Goal: Information Seeking & Learning: Understand process/instructions

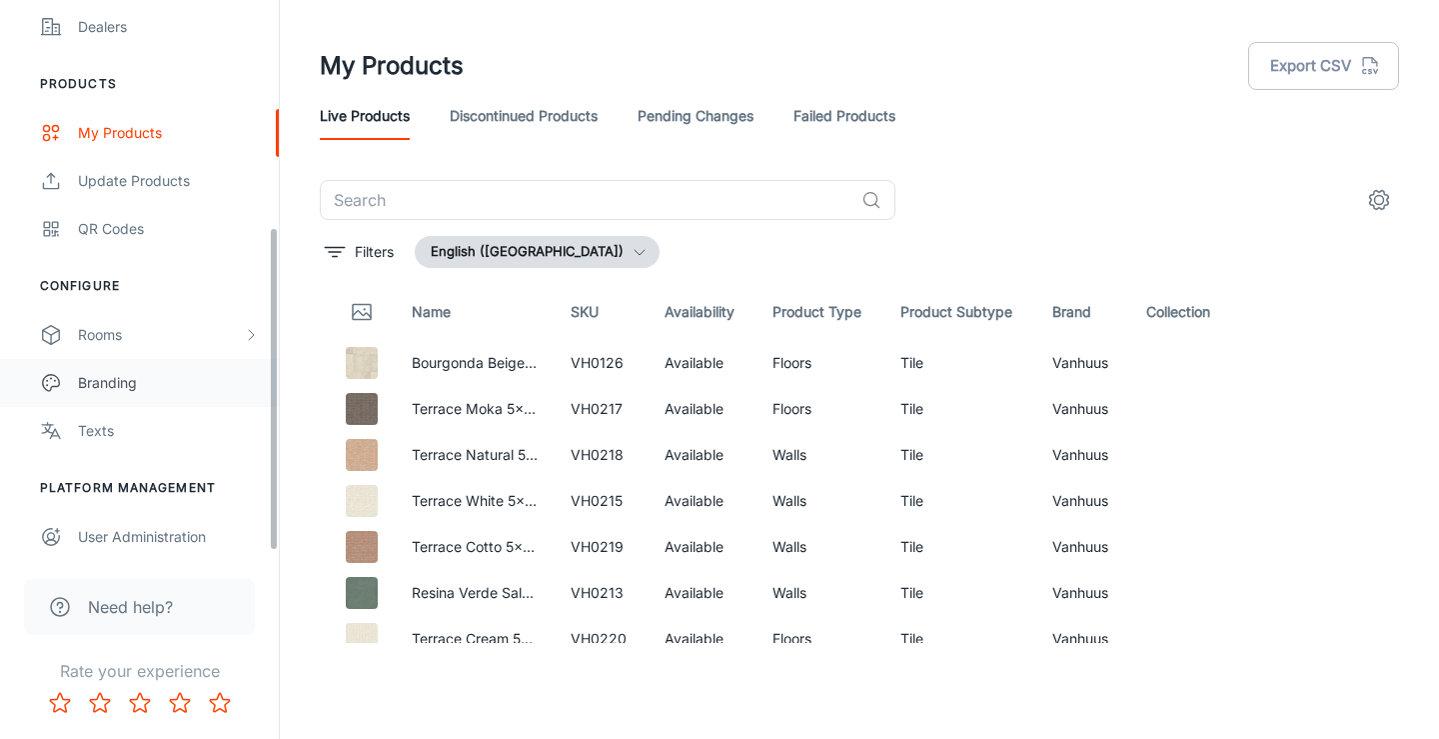
scroll to position [395, 0]
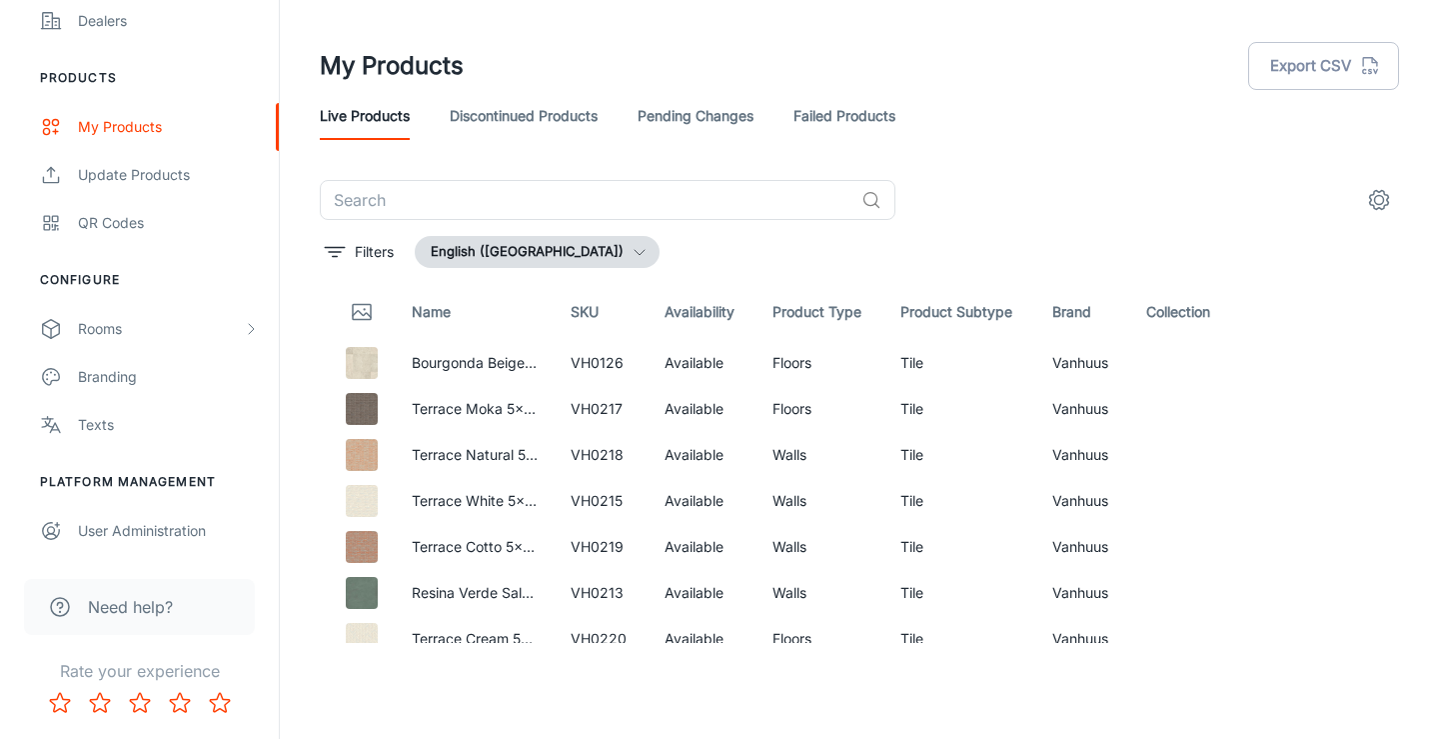
click at [138, 603] on span "Need help?" at bounding box center [130, 607] width 85 height 24
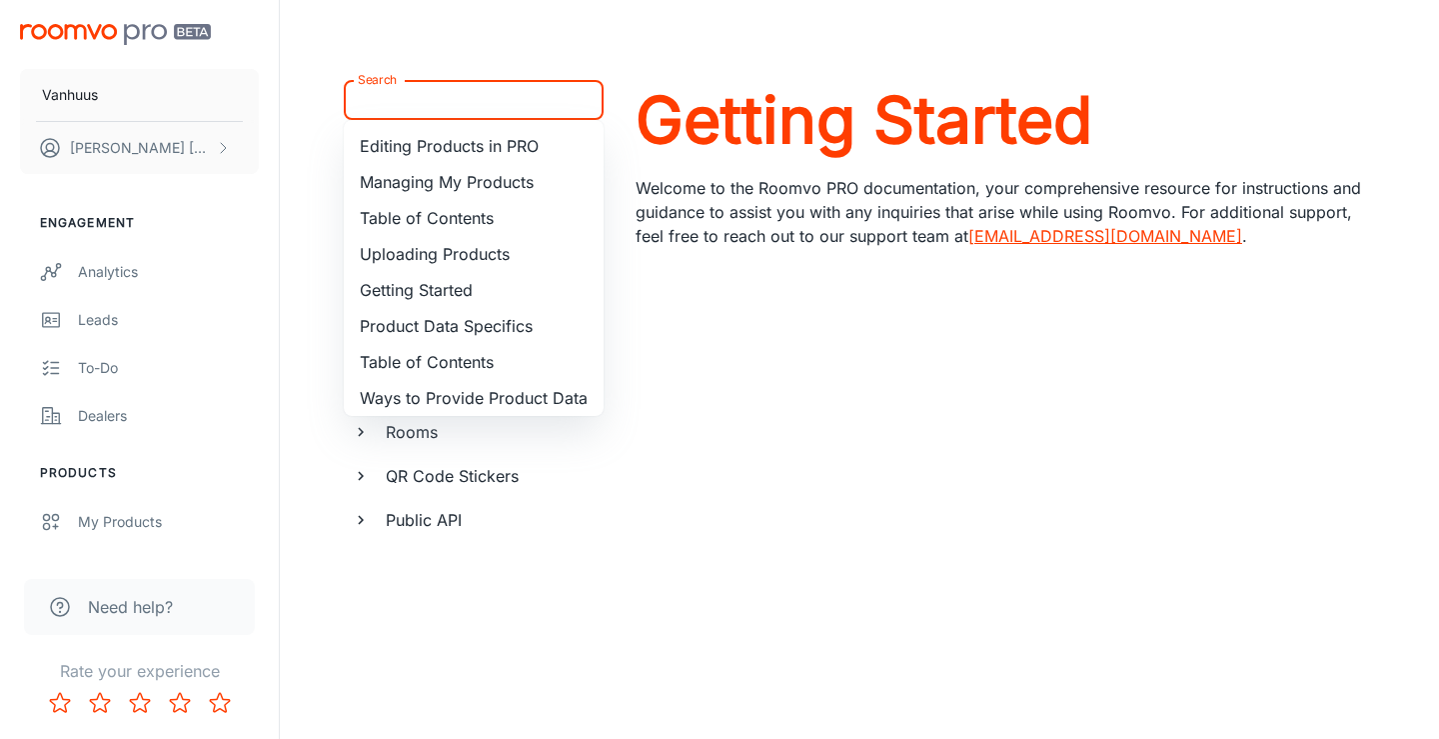
click at [488, 101] on input "Search" at bounding box center [457, 100] width 215 height 28
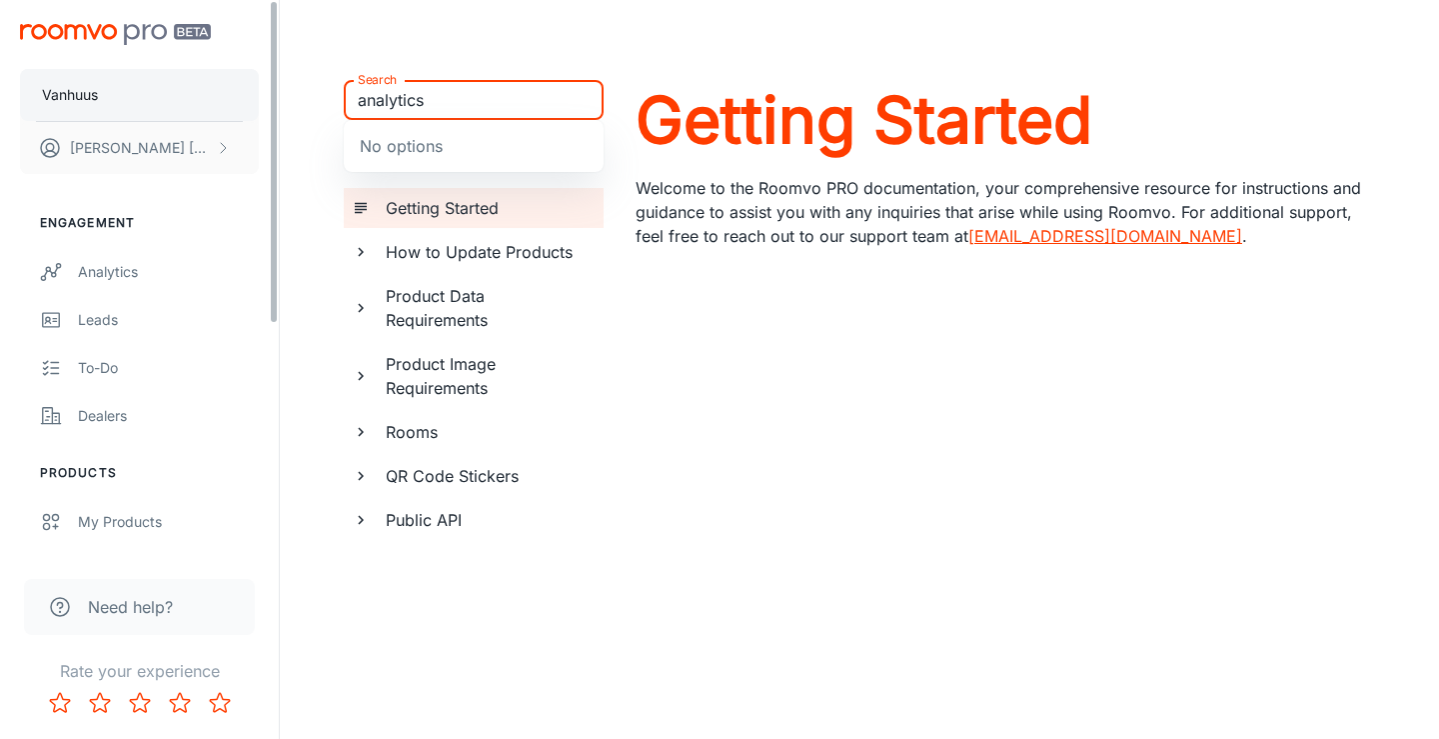
drag, startPoint x: 472, startPoint y: 93, endPoint x: 226, endPoint y: 86, distance: 246.0
click at [226, 86] on div "Vanhuus [PERSON_NAME] Engagement Analytics Leads To-do Dealers Products My Prod…" at bounding box center [719, 376] width 1439 height 752
type input "Google"
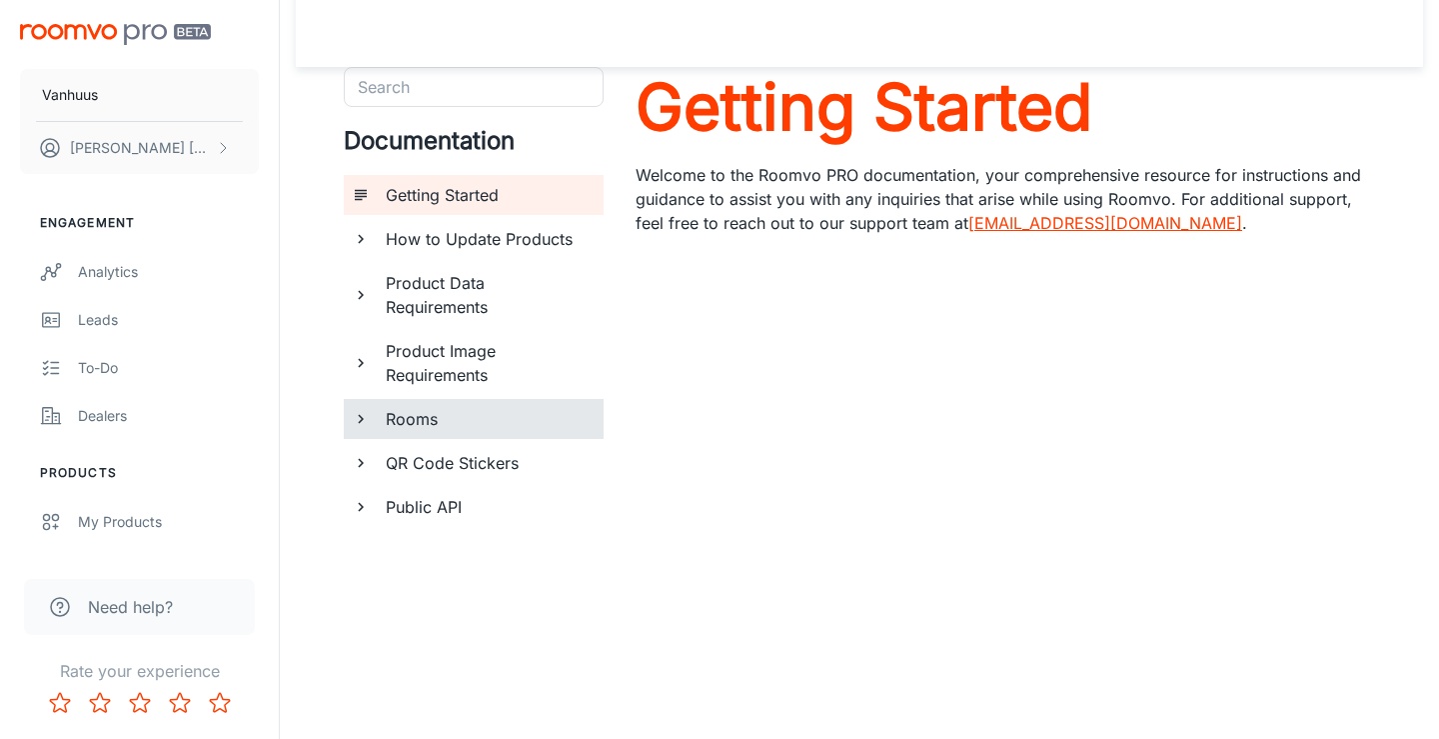
click at [365, 413] on icon "documentation page list" at bounding box center [361, 419] width 18 height 18
click at [470, 457] on h6 "Custom Rooms" at bounding box center [495, 463] width 185 height 24
